Goal: Transaction & Acquisition: Obtain resource

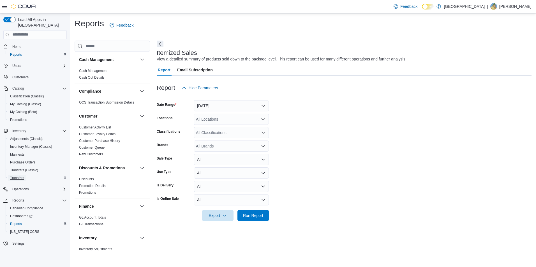
click at [25, 175] on link "Transfers" at bounding box center [17, 178] width 19 height 7
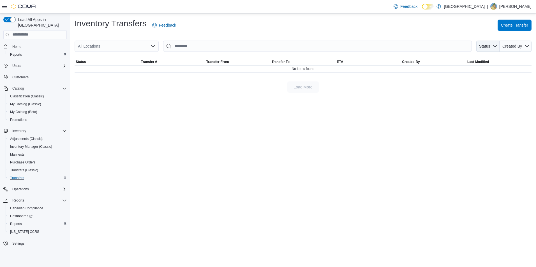
click at [486, 43] on span "Status" at bounding box center [488, 46] width 19 height 11
click at [472, 68] on span "Shipped" at bounding box center [492, 67] width 66 height 7
click at [398, 124] on div "**********" at bounding box center [303, 140] width 466 height 254
click at [487, 47] on span "1" at bounding box center [488, 46] width 4 height 4
click at [472, 75] on span "Receiving" at bounding box center [488, 77] width 66 height 7
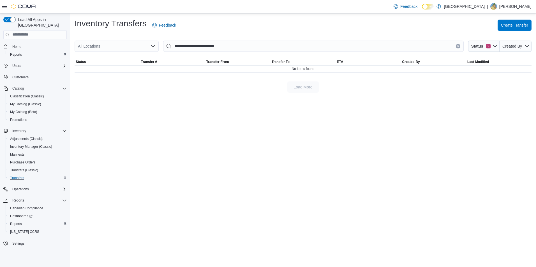
click at [403, 120] on div "**********" at bounding box center [303, 140] width 466 height 254
click at [479, 47] on span "Status" at bounding box center [476, 46] width 13 height 6
click at [478, 74] on span "Pending" at bounding box center [488, 77] width 66 height 7
type input "**********"
click at [459, 116] on div "**********" at bounding box center [303, 140] width 466 height 254
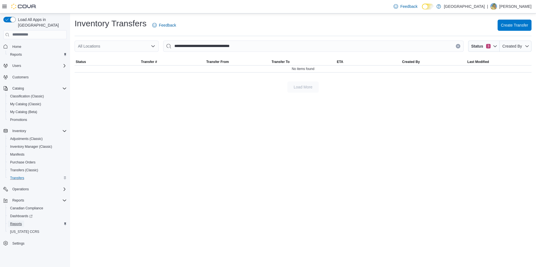
click at [20, 222] on span "Reports" at bounding box center [16, 224] width 12 height 4
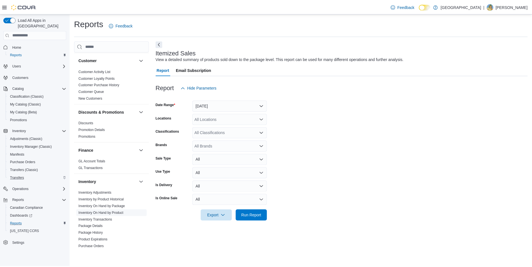
scroll to position [84, 0]
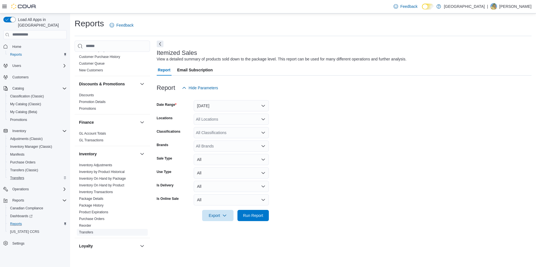
click at [84, 232] on link "Transfers" at bounding box center [86, 233] width 14 height 4
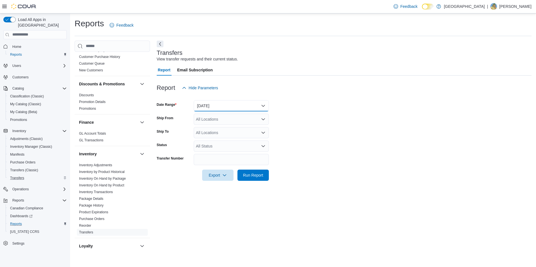
click at [221, 106] on button "[DATE]" at bounding box center [231, 105] width 75 height 11
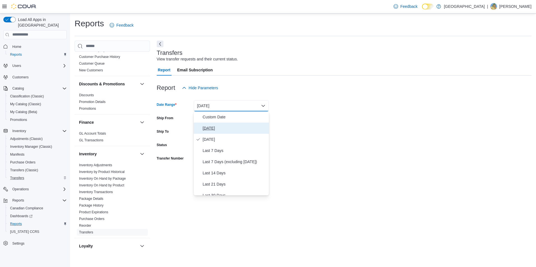
click at [219, 127] on span "Today" at bounding box center [235, 128] width 64 height 7
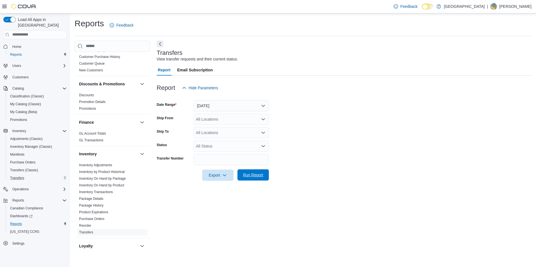
click at [255, 176] on span "Run Report" at bounding box center [253, 175] width 20 height 6
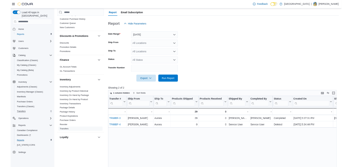
scroll to position [56, 0]
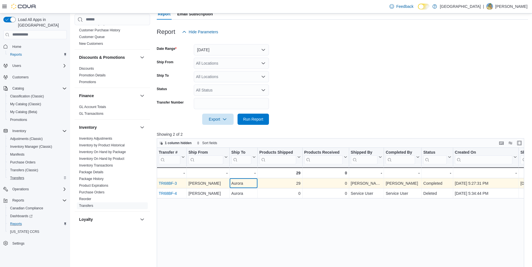
click at [247, 186] on div "Aurora" at bounding box center [243, 183] width 24 height 7
click at [172, 183] on link "TR68BF-3" at bounding box center [168, 183] width 18 height 4
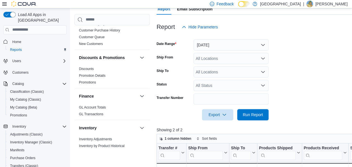
scroll to position [84, 0]
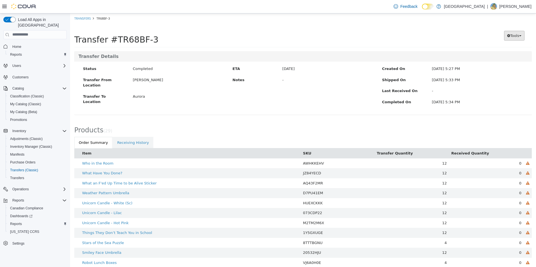
click at [510, 37] on span "Tools" at bounding box center [514, 35] width 9 height 4
click at [214, 145] on ul "Order Summary Receiving History" at bounding box center [303, 143] width 458 height 12
click at [131, 145] on link "Receiving History" at bounding box center [133, 143] width 41 height 12
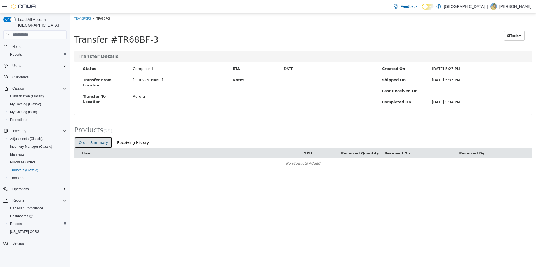
click at [92, 144] on link "Order Summary" at bounding box center [93, 143] width 38 height 12
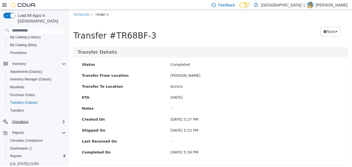
scroll to position [73, 0]
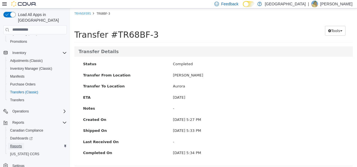
click at [20, 144] on span "Reports" at bounding box center [16, 146] width 12 height 4
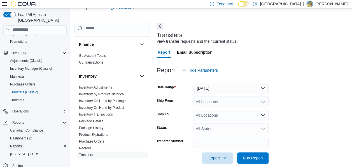
scroll to position [145, 0]
click at [100, 105] on link "Inventory On Hand by Product" at bounding box center [101, 107] width 45 height 4
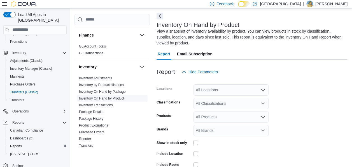
scroll to position [25, 0]
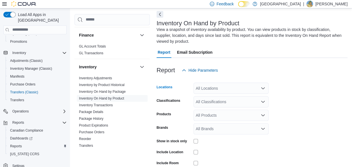
drag, startPoint x: 211, startPoint y: 88, endPoint x: 215, endPoint y: 83, distance: 6.9
click at [215, 83] on div "All Locations" at bounding box center [231, 87] width 75 height 11
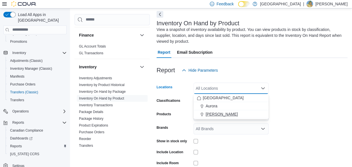
click at [214, 110] on button "[PERSON_NAME]" at bounding box center [231, 114] width 75 height 8
click at [288, 112] on form "Locations [GEOGRAPHIC_DATA] Cannabis Combo box. Selected. Aurora Cannabis. Pres…" at bounding box center [252, 135] width 191 height 118
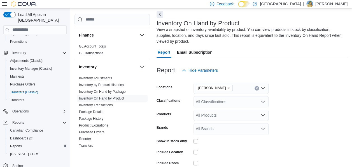
scroll to position [63, 0]
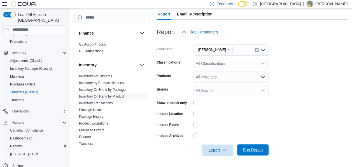
click at [244, 149] on span "Run Report" at bounding box center [253, 150] width 20 height 6
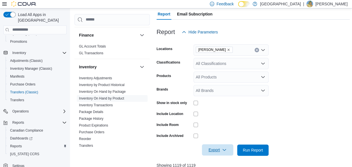
click at [225, 147] on span "Export" at bounding box center [218, 149] width 25 height 11
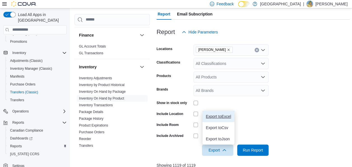
click at [223, 117] on span "Export to Excel" at bounding box center [218, 116] width 25 height 4
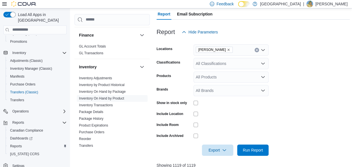
click at [306, 68] on form "Locations Aurora Cannabis Classifications All Classifications Products All Prod…" at bounding box center [253, 97] width 193 height 118
